Goal: Transaction & Acquisition: Purchase product/service

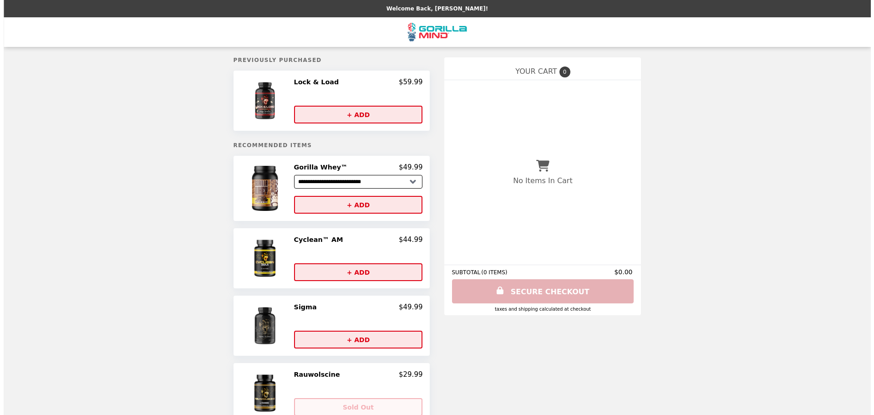
scroll to position [46, 0]
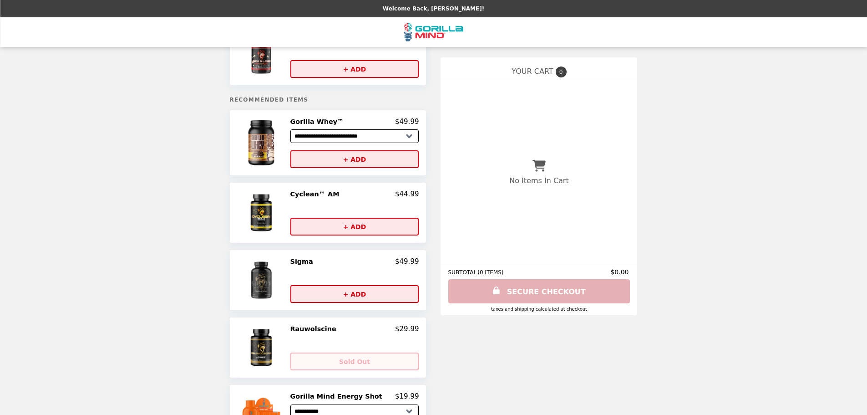
click at [335, 198] on h2 "Cyclean™ AM" at bounding box center [316, 194] width 53 height 8
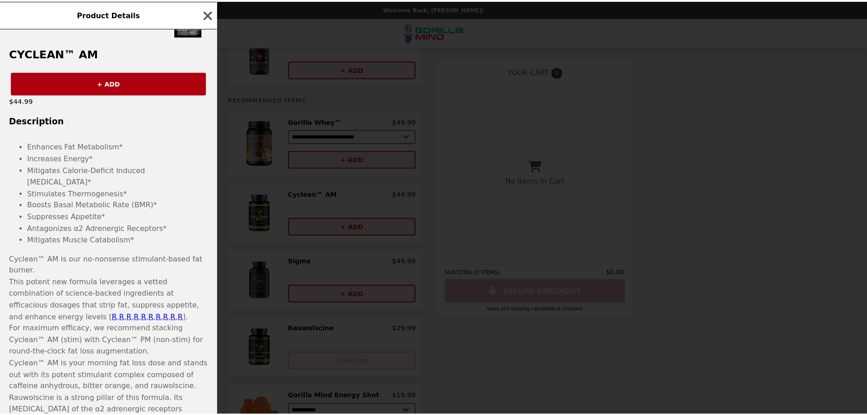
scroll to position [137, 0]
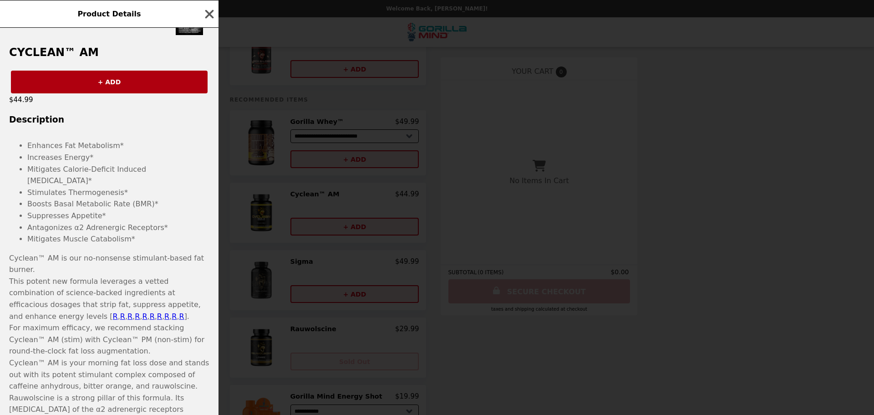
click at [685, 244] on div "Product Details Cyclean™ AM + ADD $44.99 Description Enhances Fat Metabolism* I…" at bounding box center [437, 207] width 874 height 415
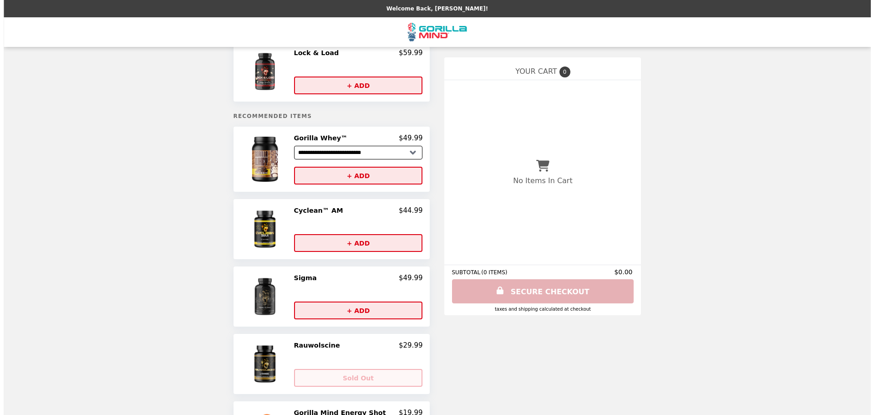
scroll to position [46, 0]
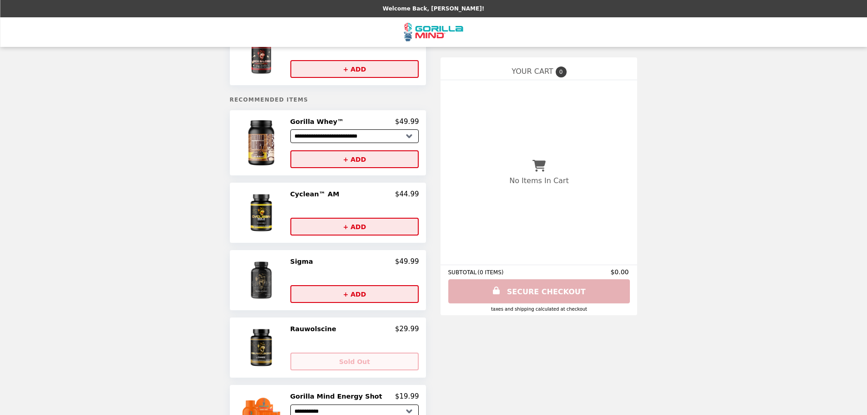
click at [315, 265] on h2 "Sigma" at bounding box center [303, 261] width 26 height 8
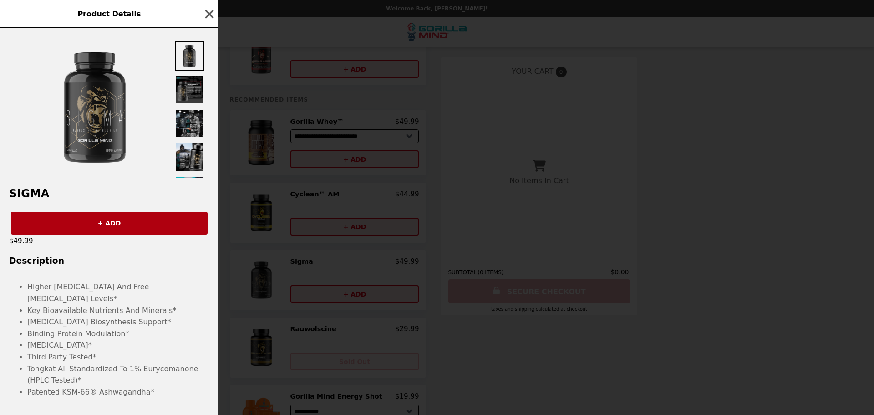
click at [302, 260] on div "Product Details Sigma + ADD $49.99 Description Higher [MEDICAL_DATA] And Free […" at bounding box center [437, 207] width 874 height 415
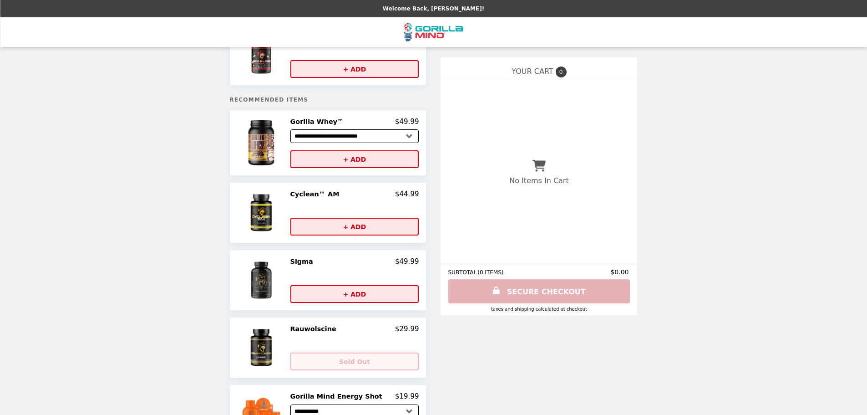
click at [322, 333] on h2 "Rauwolscine" at bounding box center [315, 329] width 50 height 8
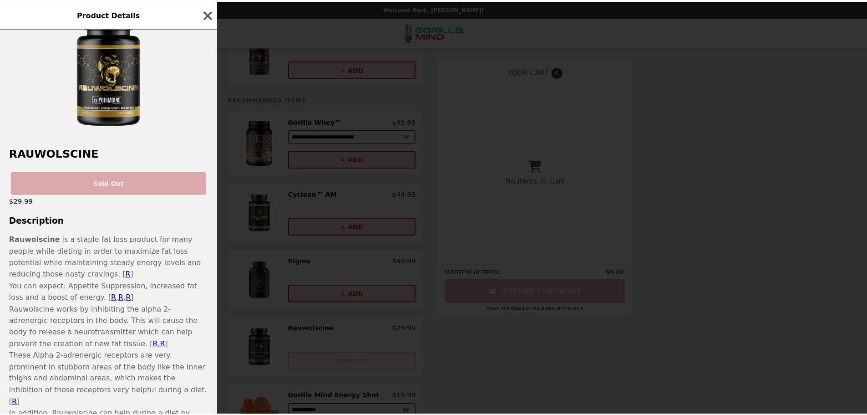
scroll to position [91, 0]
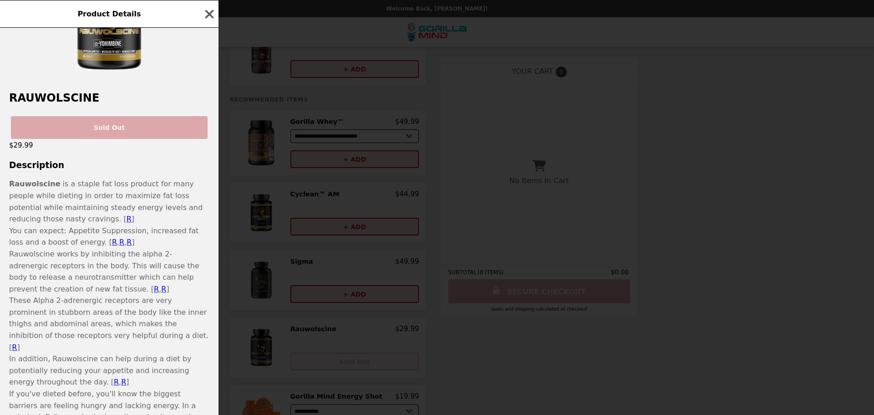
click at [224, 297] on div "Product Details Rauwolscine Sold Out $29.99 Description Rauwolscine is a staple…" at bounding box center [437, 207] width 874 height 415
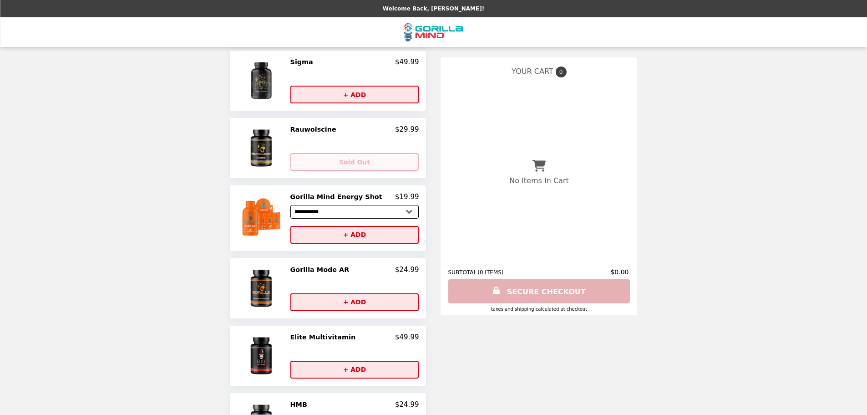
scroll to position [273, 0]
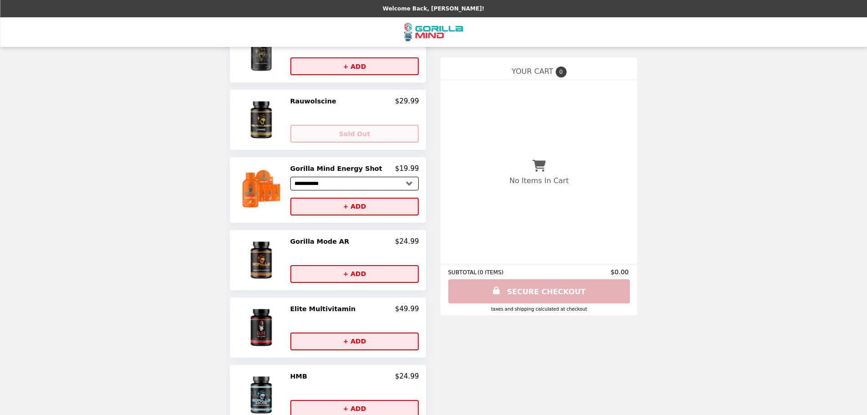
click at [327, 245] on h2 "Gorilla Mode AR" at bounding box center [321, 241] width 63 height 8
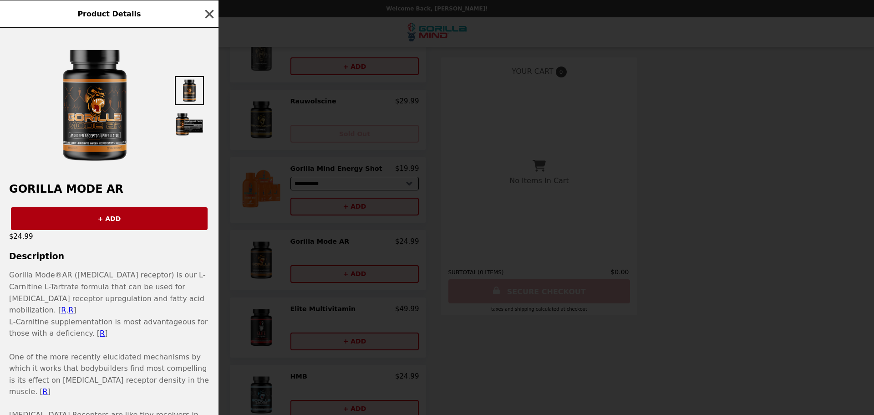
click at [327, 247] on div "Product Details Gorilla Mode AR + ADD $24.99 Description Gorilla Mode ® AR ([ME…" at bounding box center [437, 207] width 874 height 415
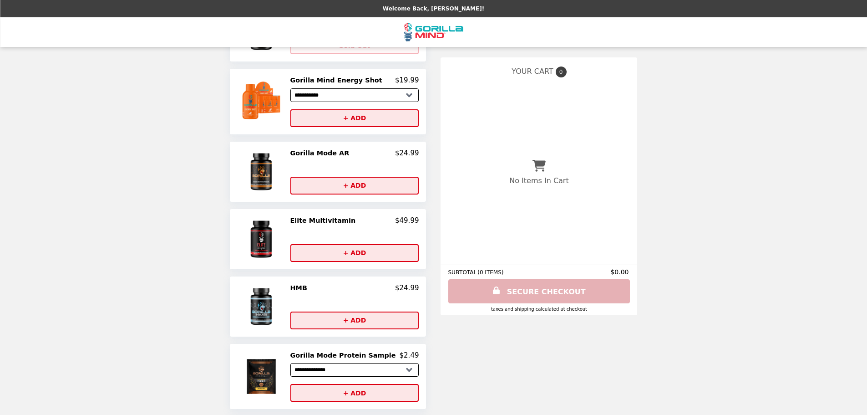
scroll to position [440, 0]
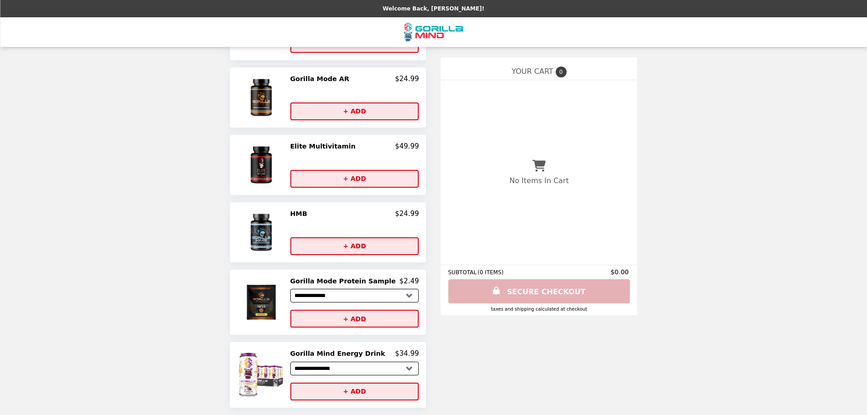
click at [311, 216] on h2 "HMB" at bounding box center [300, 213] width 20 height 8
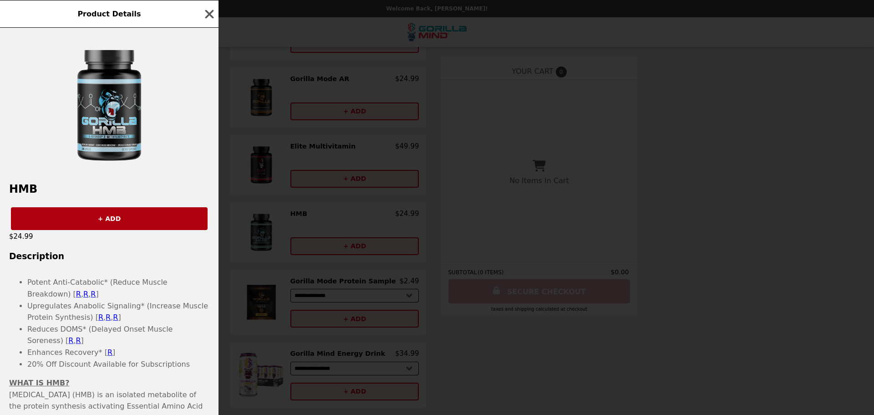
click at [318, 216] on div "Product Details HMB + ADD $24.99 Description Potent Anti-Catabolic* (Reduce Mus…" at bounding box center [437, 207] width 874 height 415
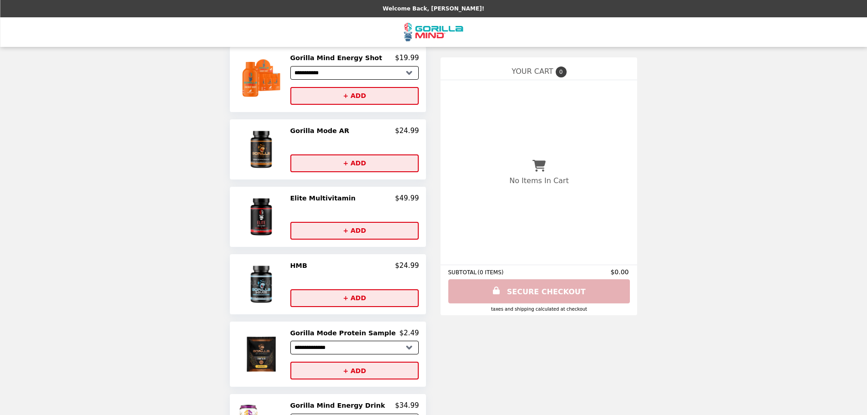
scroll to position [0, 0]
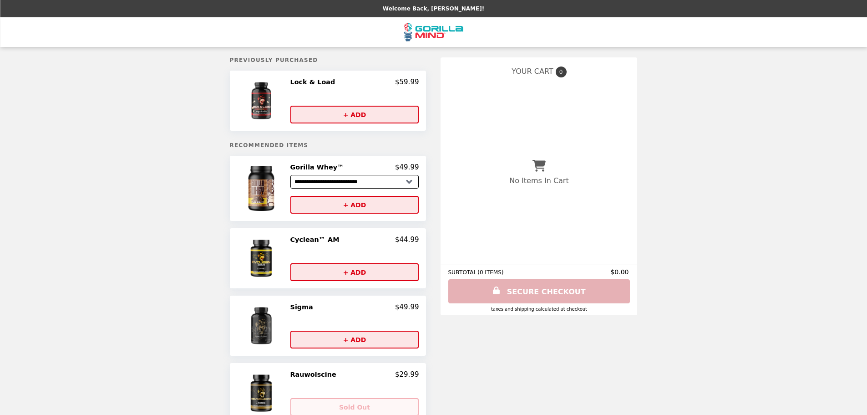
drag, startPoint x: 212, startPoint y: 333, endPoint x: 209, endPoint y: 173, distance: 159.8
click at [429, 31] on img "Main" at bounding box center [433, 32] width 59 height 19
